Goal: Task Accomplishment & Management: Use online tool/utility

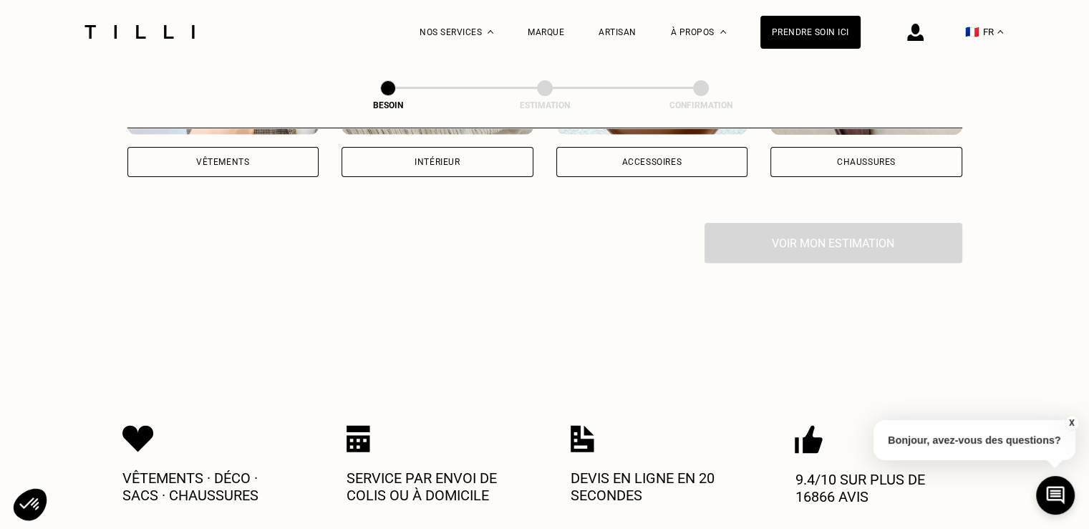
scroll to position [417, 0]
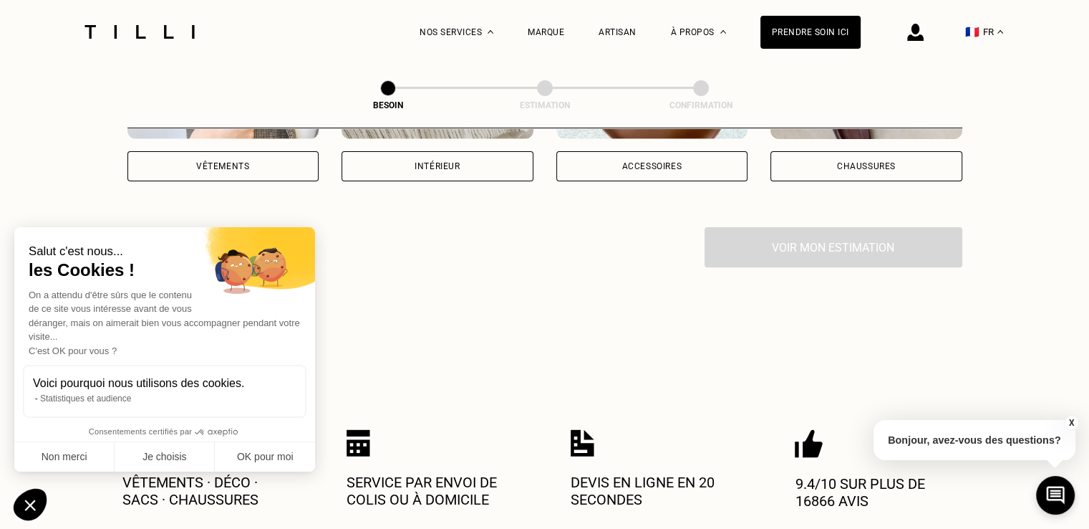
click at [212, 151] on div "Vêtements" at bounding box center [223, 166] width 192 height 30
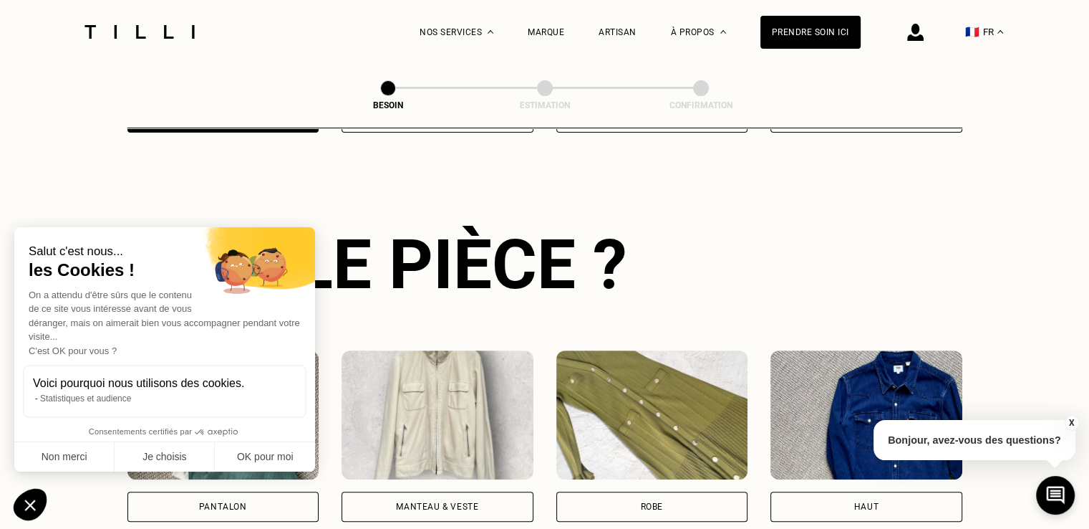
scroll to position [467, 0]
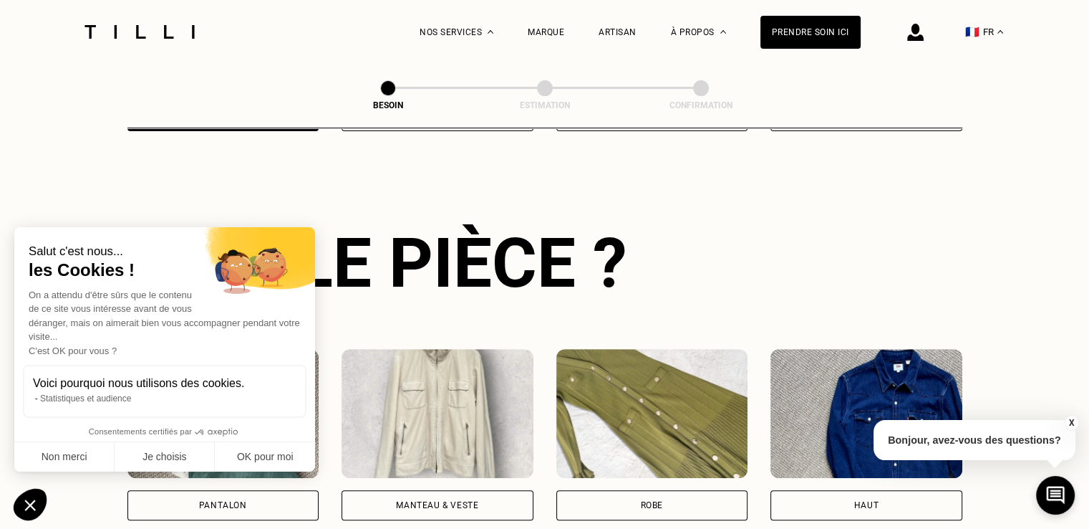
click at [266, 476] on div "Pantalon" at bounding box center [223, 434] width 192 height 171
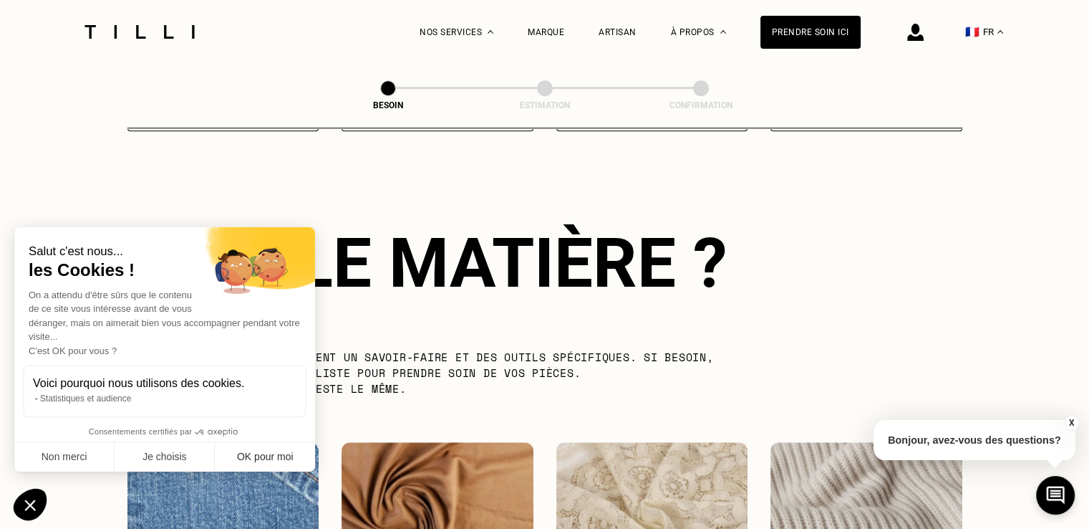
scroll to position [1245, 0]
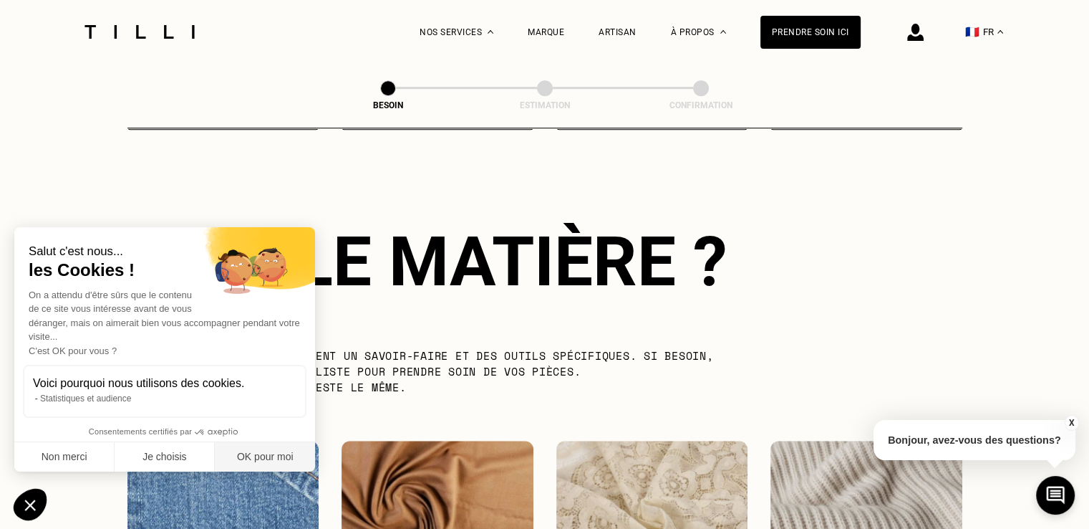
click at [260, 471] on button "OK pour moi" at bounding box center [265, 457] width 100 height 30
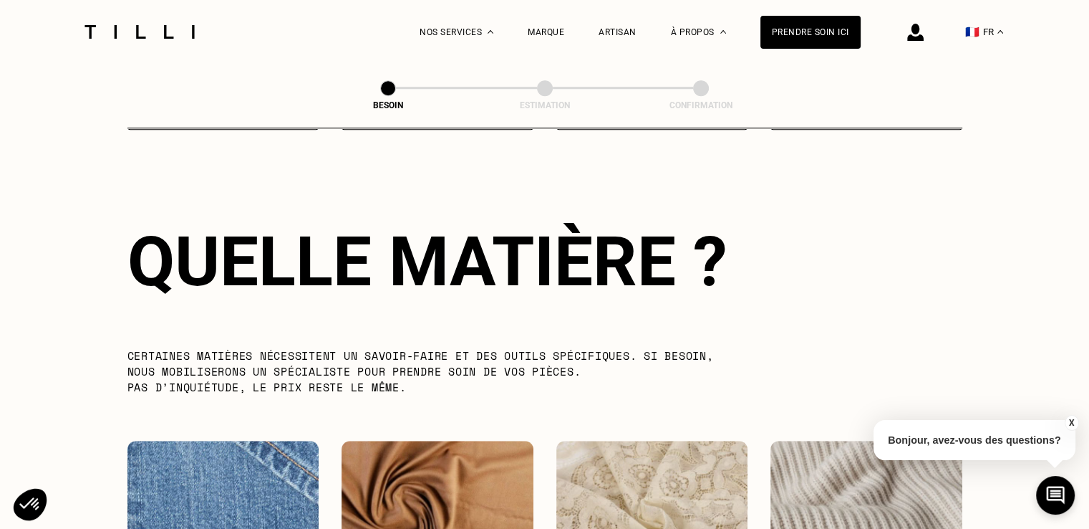
drag, startPoint x: 1076, startPoint y: 274, endPoint x: 1048, endPoint y: 354, distance: 85.4
click at [1048, 354] on div "La Méthode Retoucherie Maroquinerie Broderie Cordonnerie Nos prix Nos services …" at bounding box center [544, 214] width 1089 height 2918
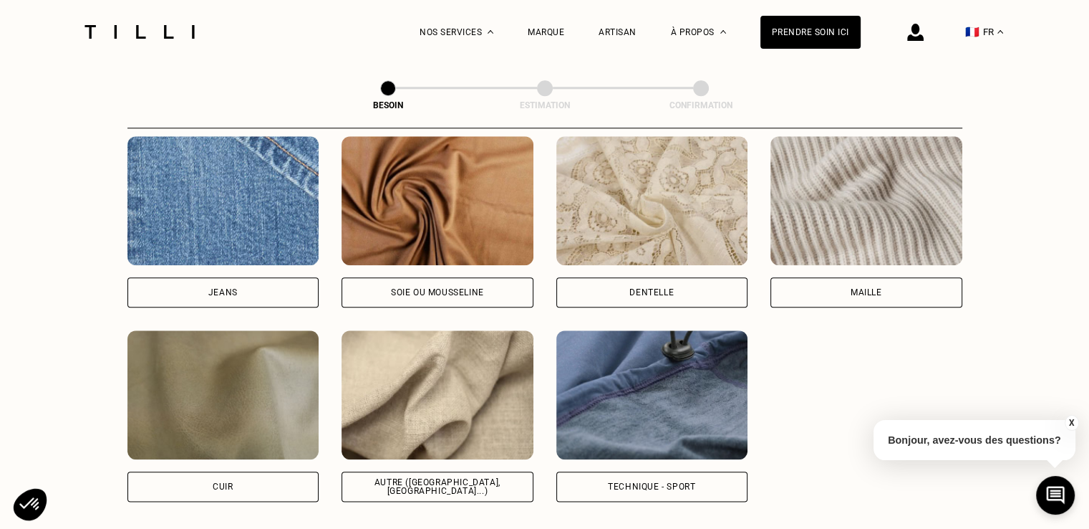
scroll to position [1555, 0]
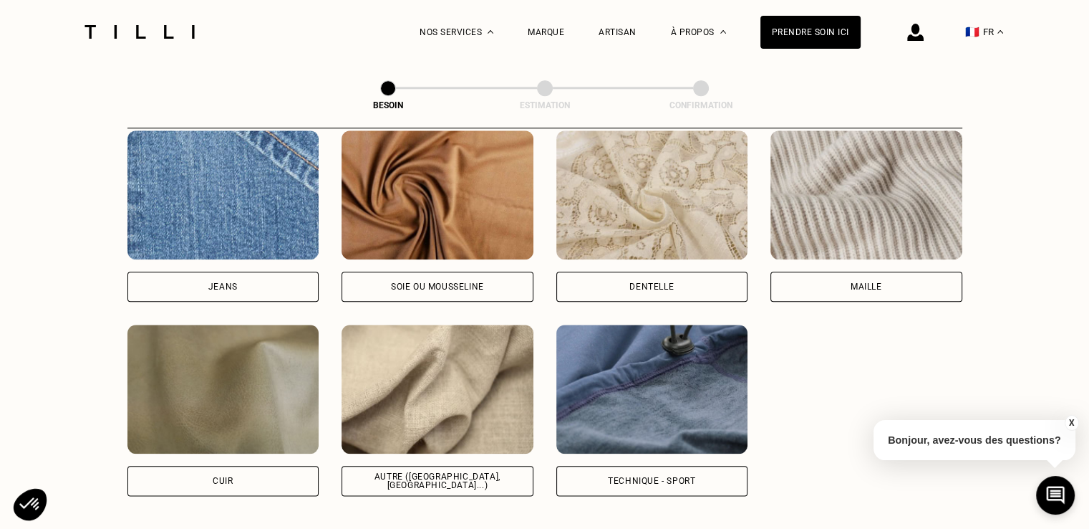
click at [897, 191] on img at bounding box center [867, 194] width 192 height 129
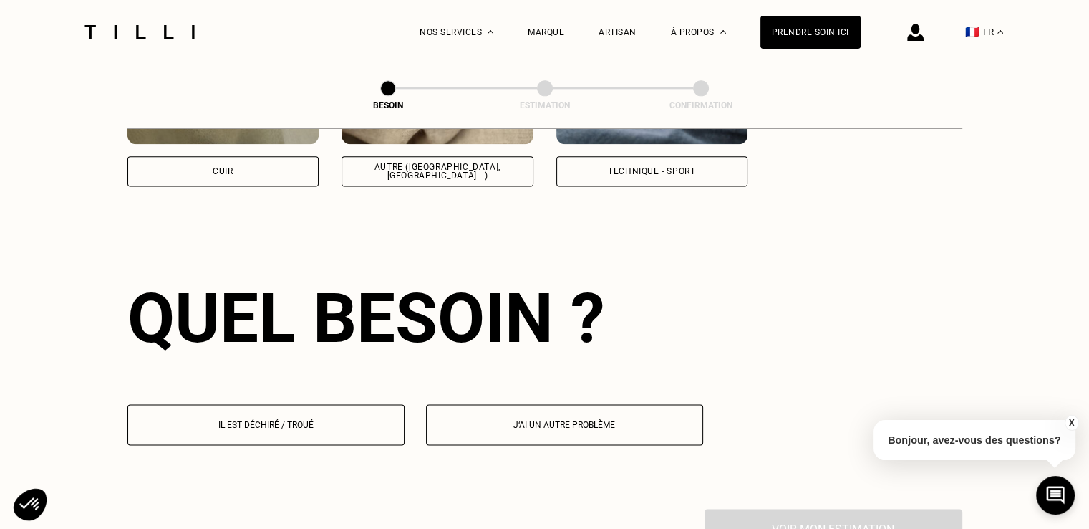
scroll to position [1924, 0]
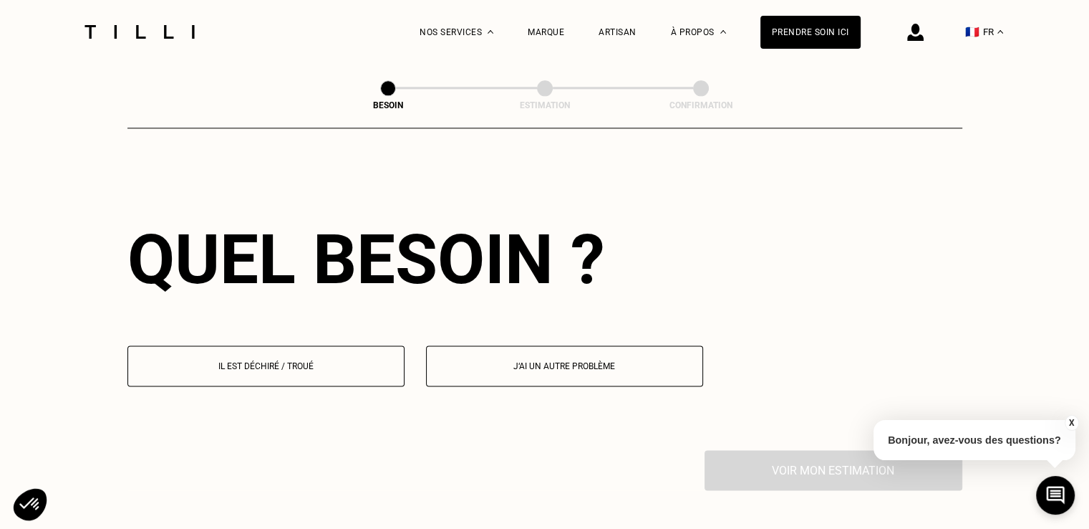
click at [327, 370] on button "Il est déchiré / troué" at bounding box center [265, 365] width 277 height 41
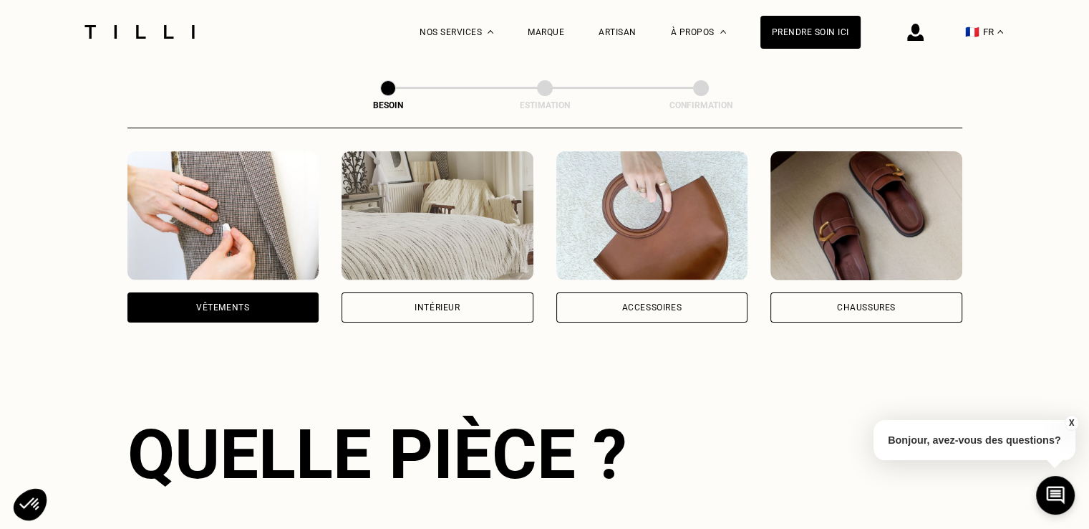
scroll to position [0, 0]
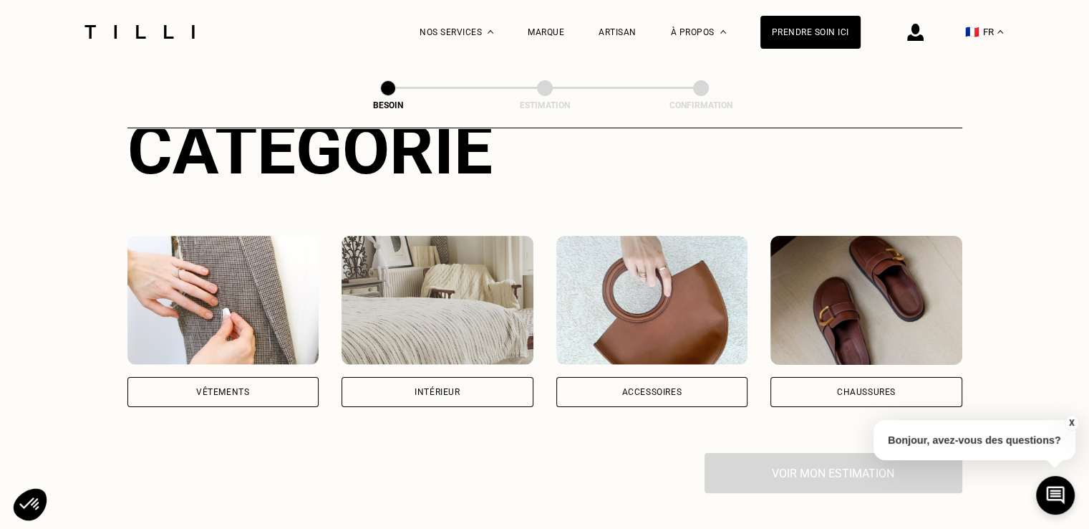
scroll to position [183, 0]
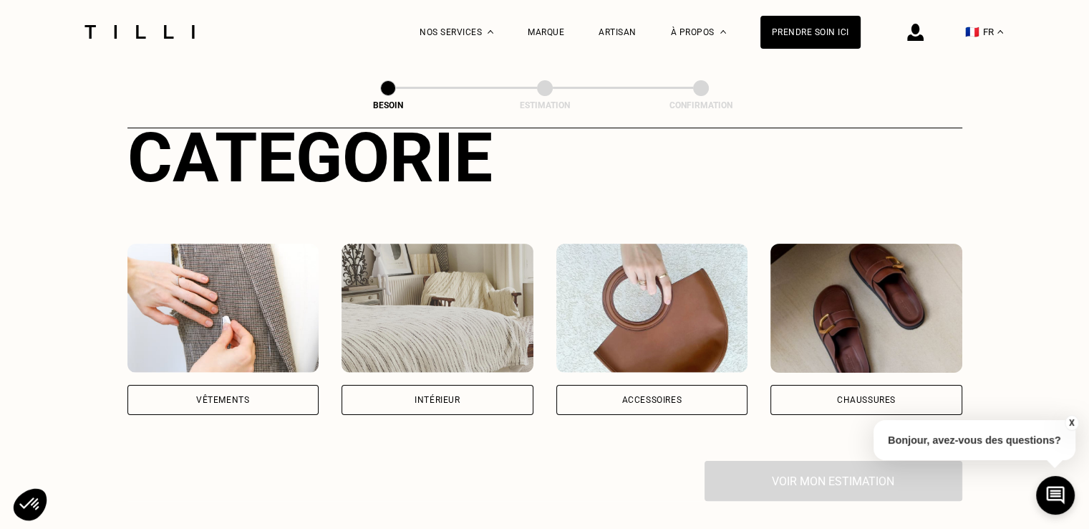
click at [206, 284] on img at bounding box center [223, 307] width 192 height 129
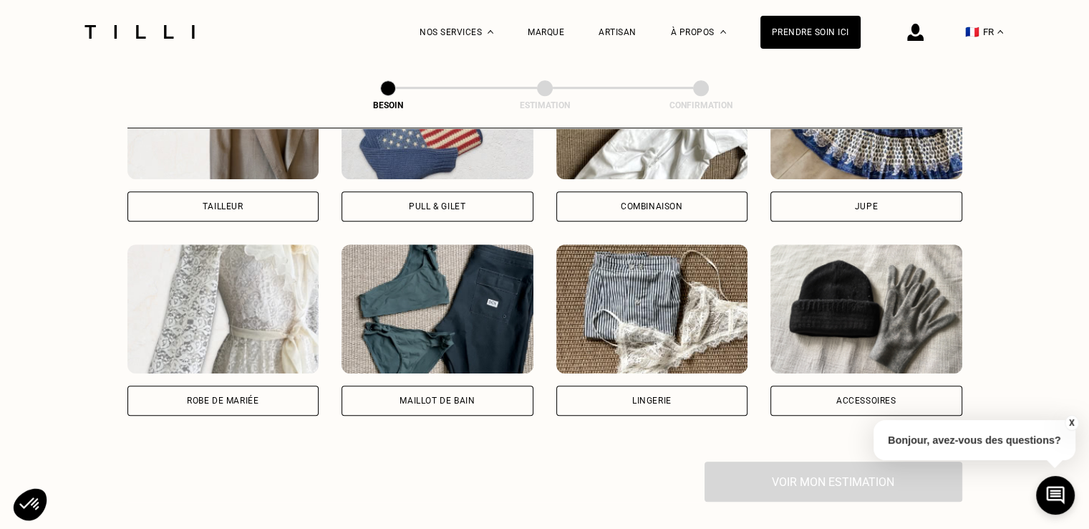
scroll to position [1010, 0]
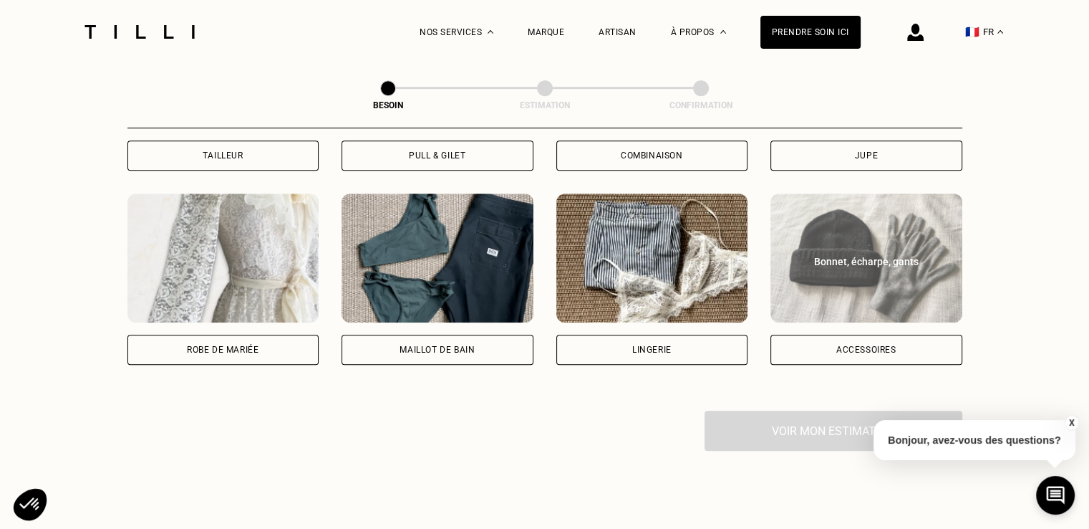
click at [876, 276] on img at bounding box center [867, 257] width 192 height 129
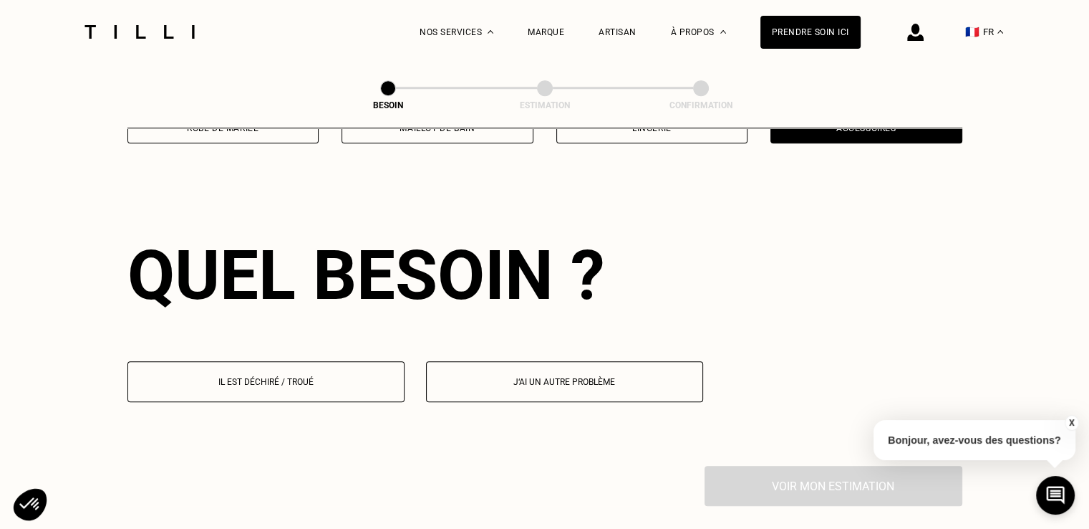
scroll to position [1245, 0]
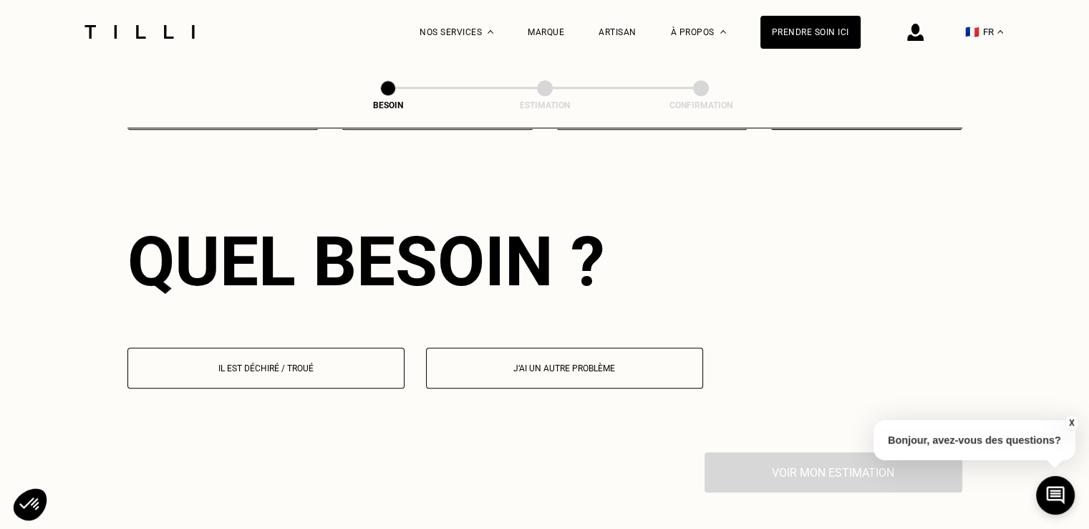
click at [278, 363] on p "Il est déchiré / troué" at bounding box center [265, 368] width 261 height 10
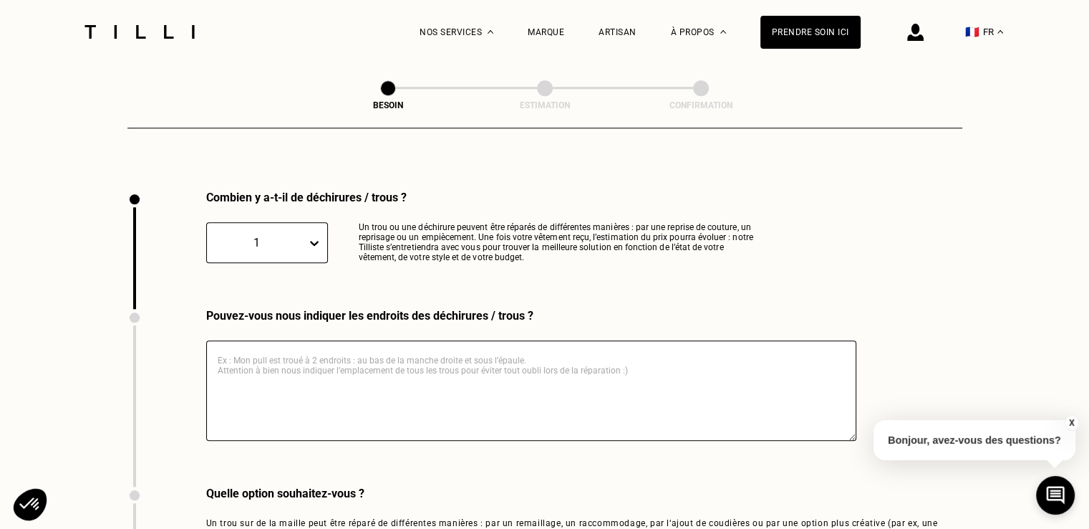
scroll to position [1524, 0]
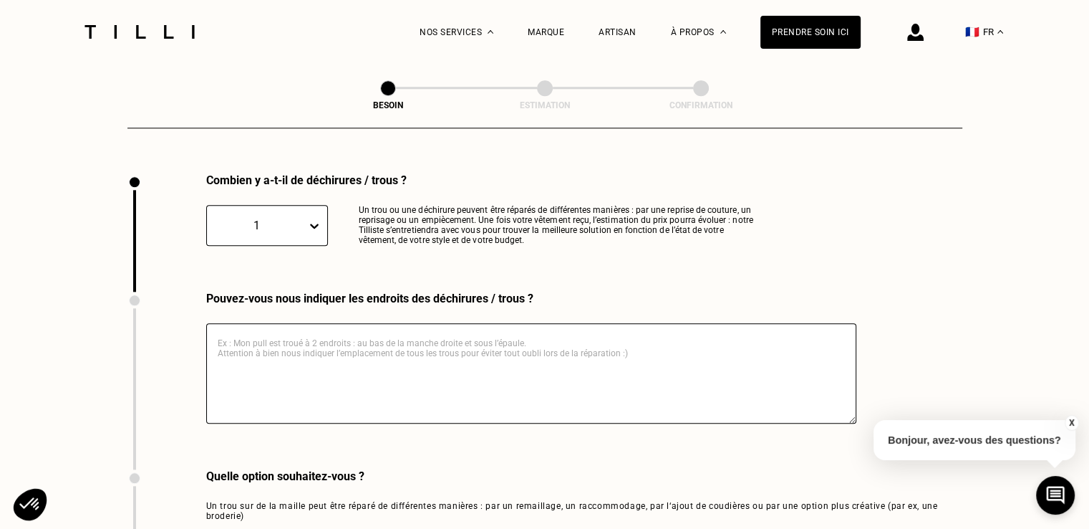
click at [294, 332] on textarea at bounding box center [531, 373] width 650 height 100
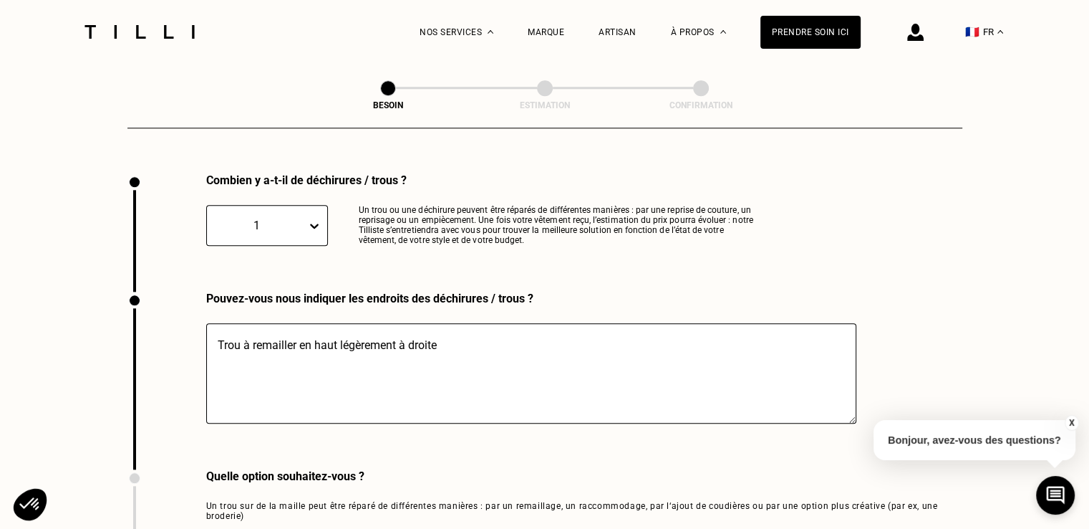
scroll to position [1826, 0]
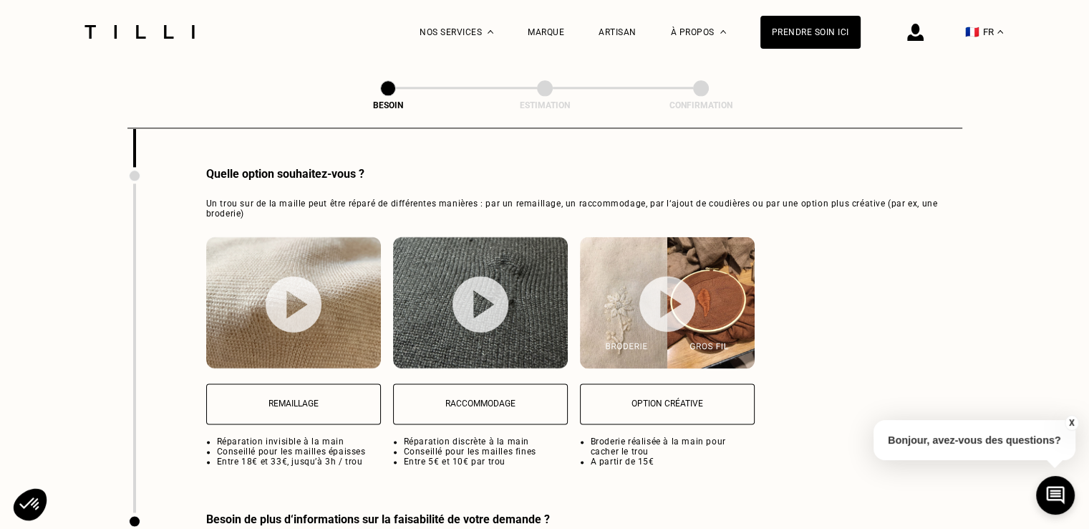
type textarea "Trou à remailler en haut légèrement à droite"
click at [292, 398] on p "Remaillage" at bounding box center [293, 403] width 159 height 10
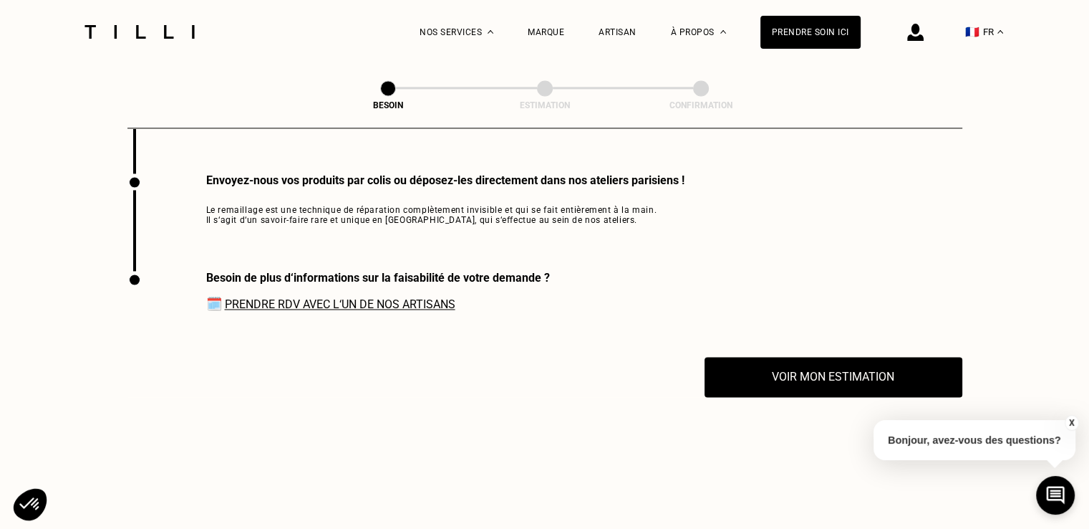
scroll to position [2168, 0]
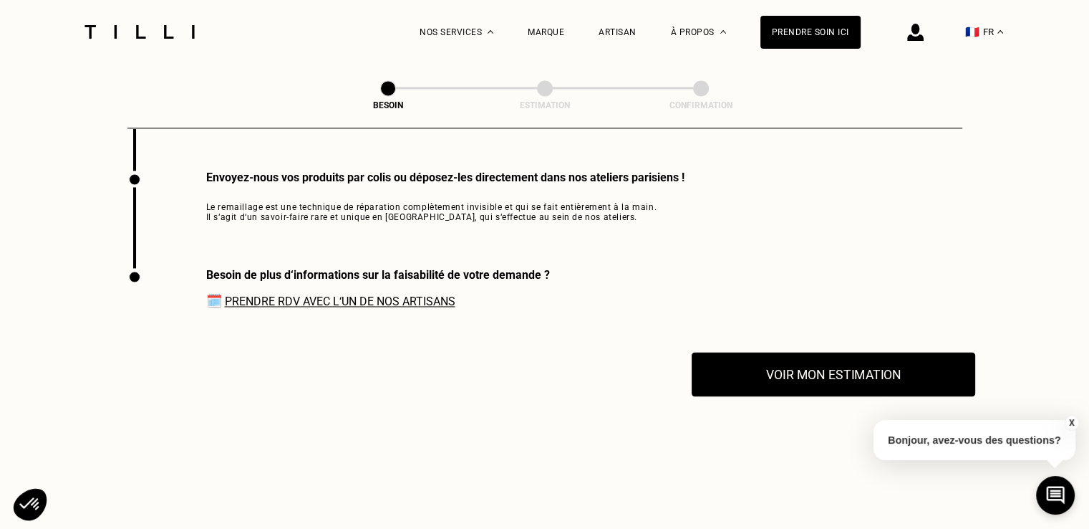
click at [812, 360] on button "Voir mon estimation" at bounding box center [834, 374] width 284 height 44
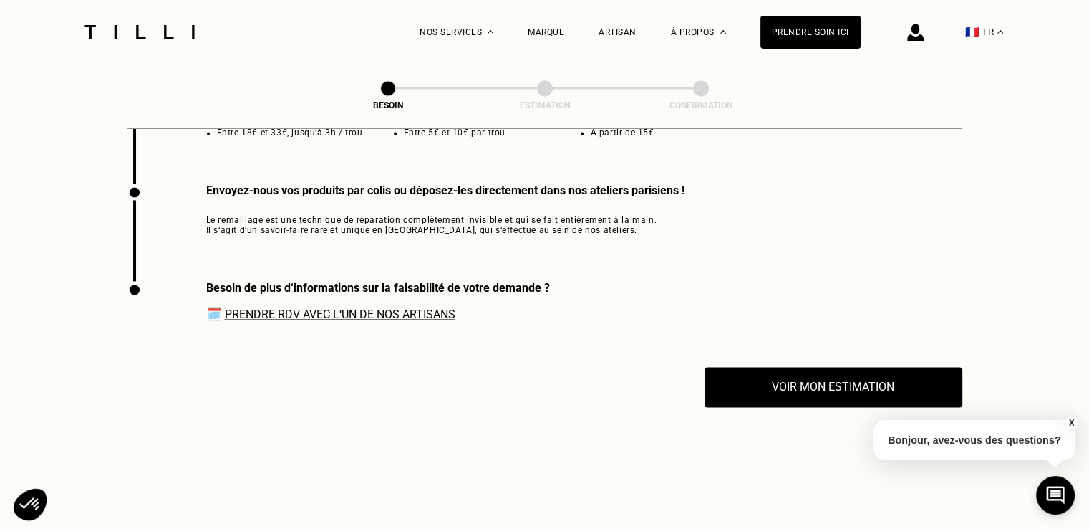
scroll to position [2151, 0]
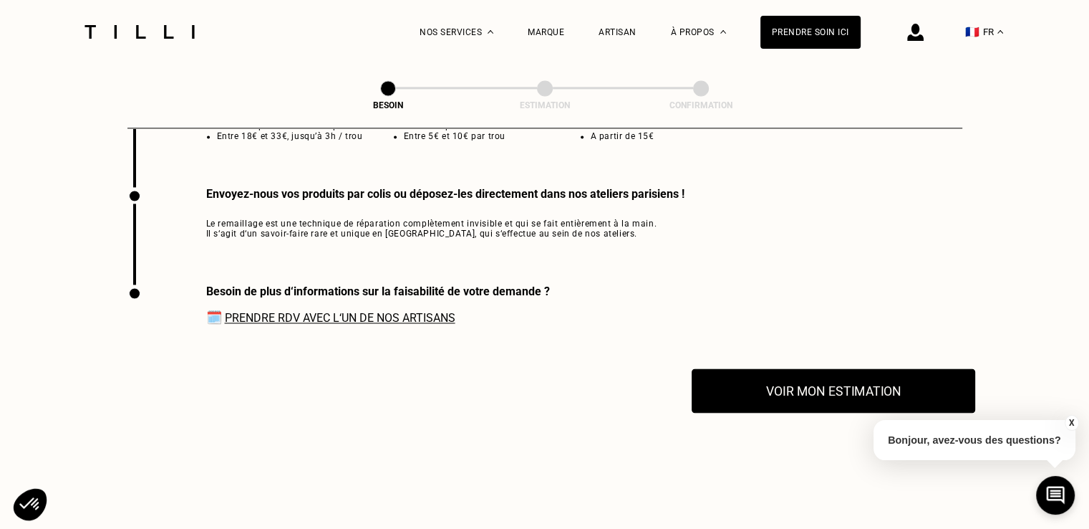
click at [829, 381] on button "Voir mon estimation" at bounding box center [834, 390] width 284 height 44
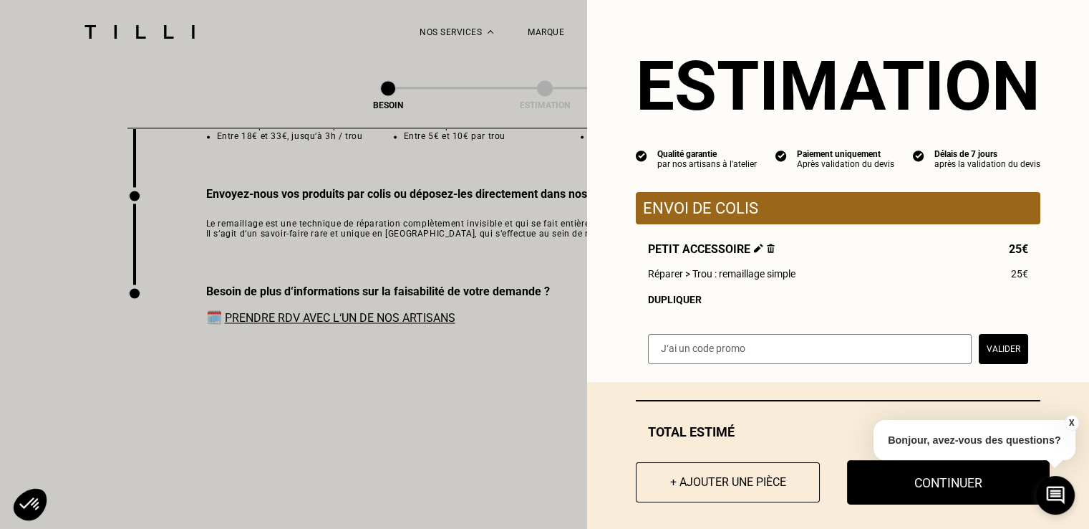
click at [887, 487] on button "Continuer" at bounding box center [948, 482] width 203 height 44
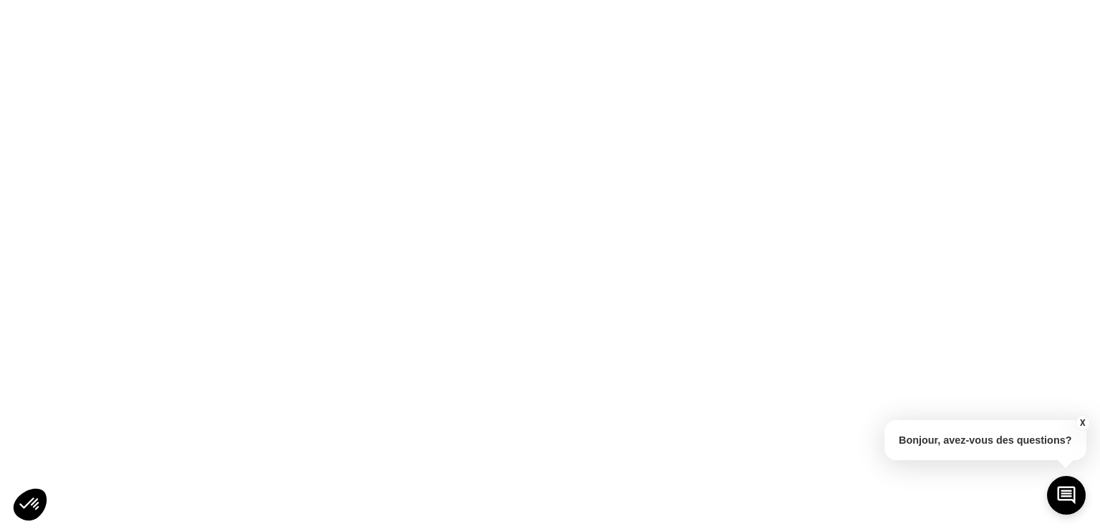
click at [1084, 419] on button "X" at bounding box center [1082, 423] width 14 height 16
